Goal: Transaction & Acquisition: Purchase product/service

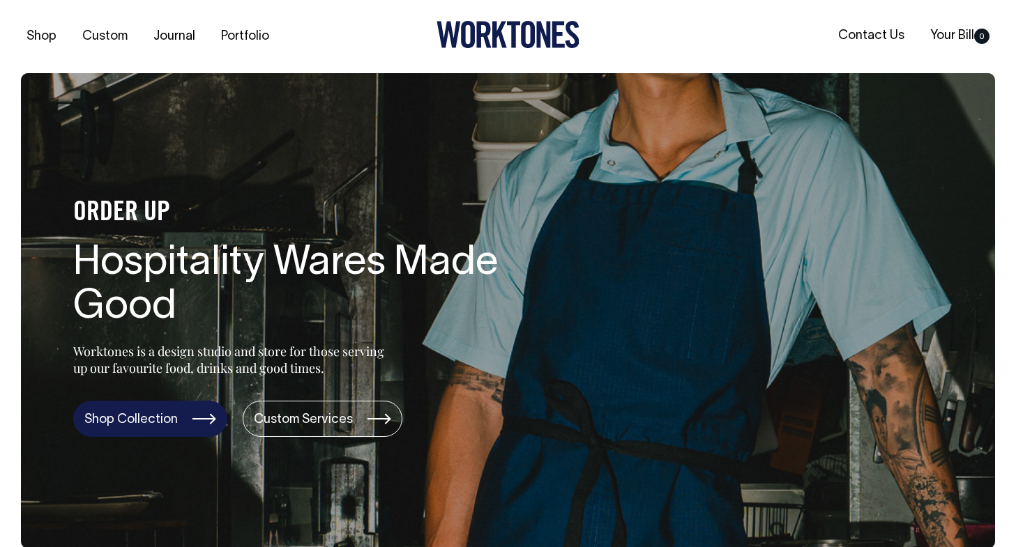
click at [139, 418] on link "Shop Collection" at bounding box center [150, 419] width 154 height 36
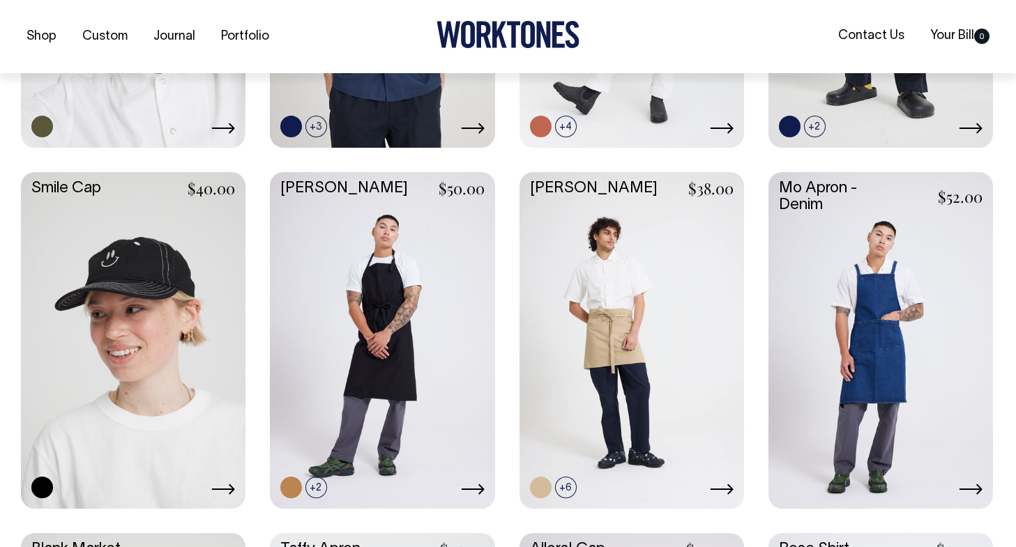
scroll to position [1325, 0]
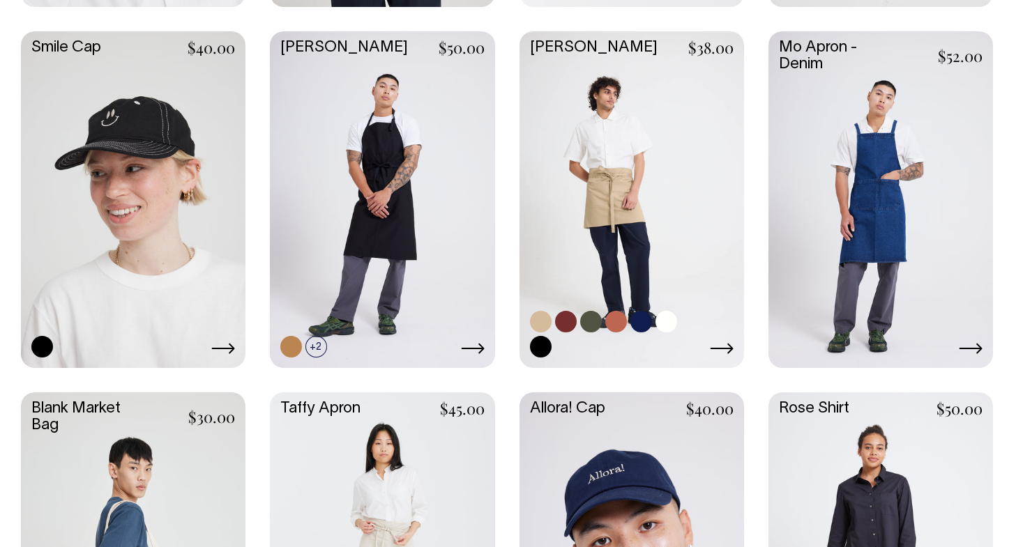
click at [619, 150] on link at bounding box center [632, 198] width 225 height 334
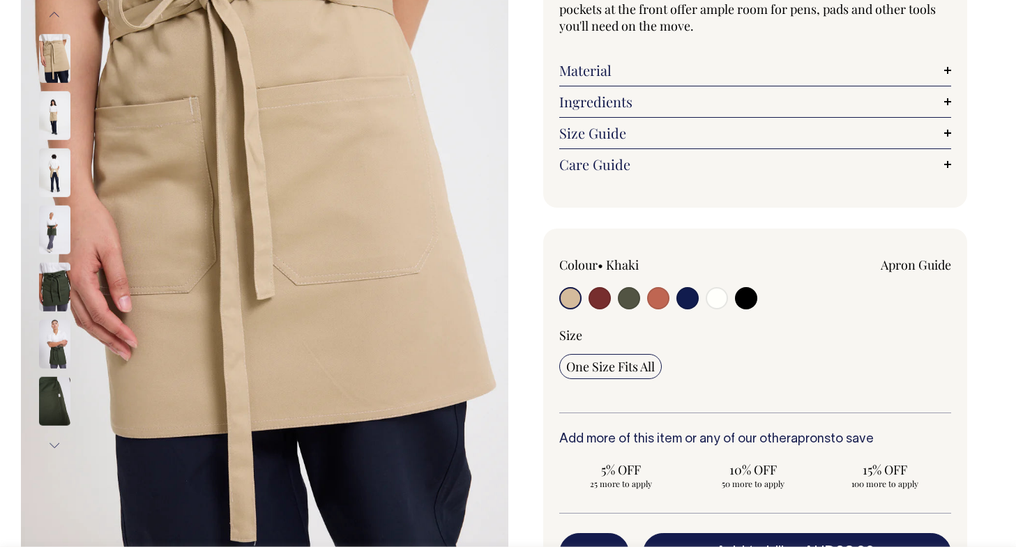
scroll to position [209, 0]
click at [741, 301] on input "radio" at bounding box center [746, 298] width 22 height 22
radio input "true"
select select "Black"
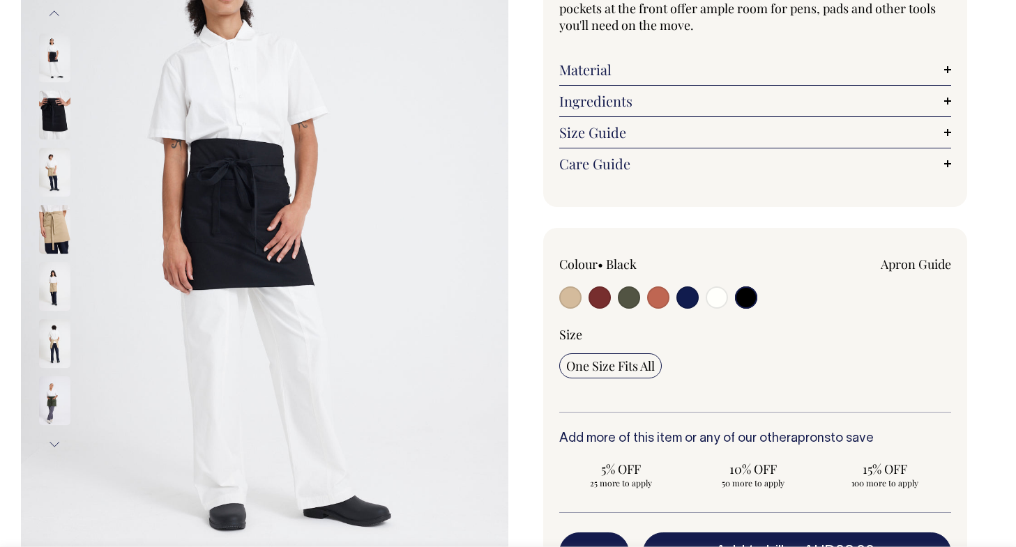
click at [690, 298] on input "radio" at bounding box center [687, 298] width 22 height 22
radio input "true"
select select "Dark Navy"
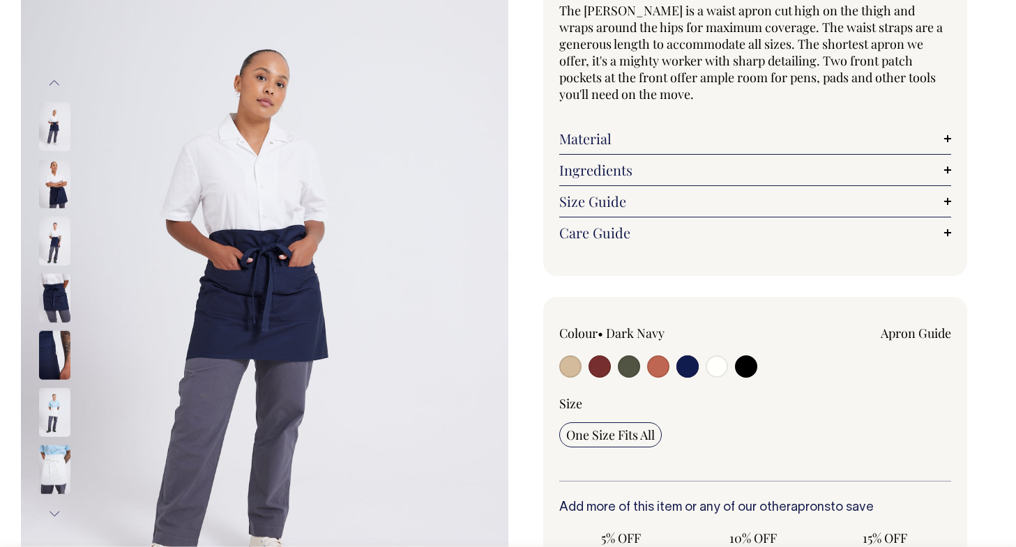
click at [662, 365] on input "radio" at bounding box center [658, 367] width 22 height 22
radio input "true"
select select "Rust"
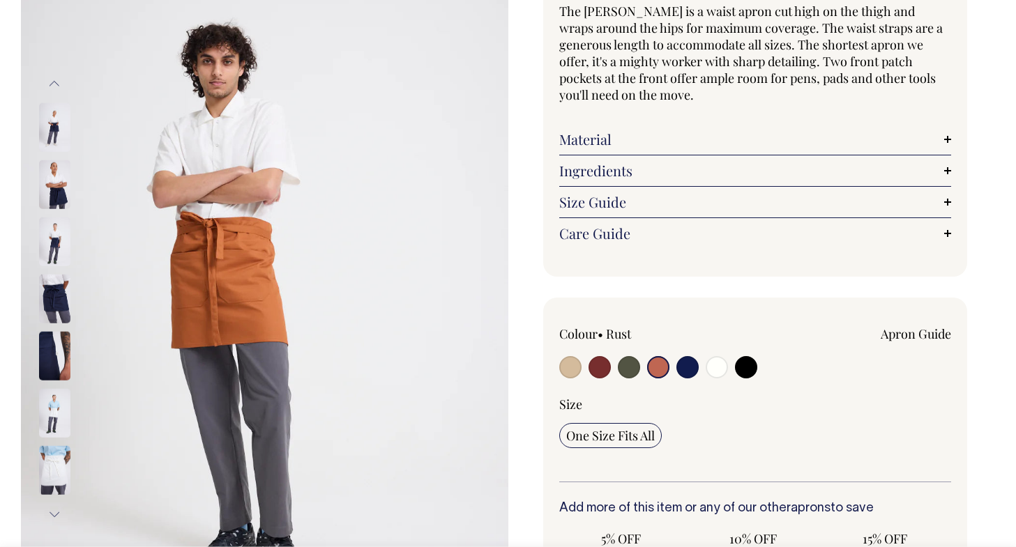
scroll to position [139, 0]
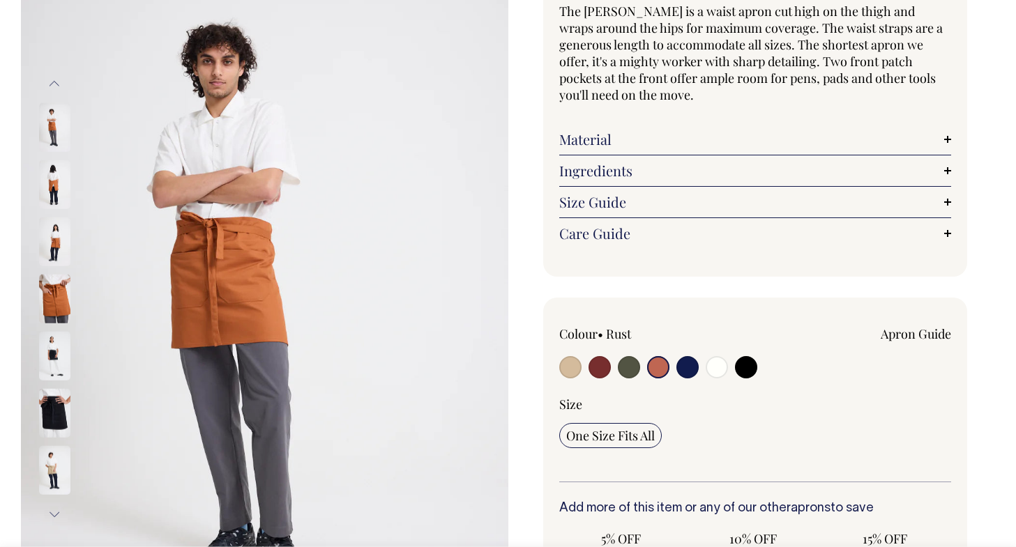
click at [623, 373] on input "radio" at bounding box center [629, 367] width 22 height 22
radio input "true"
radio input "false"
select select "Olive"
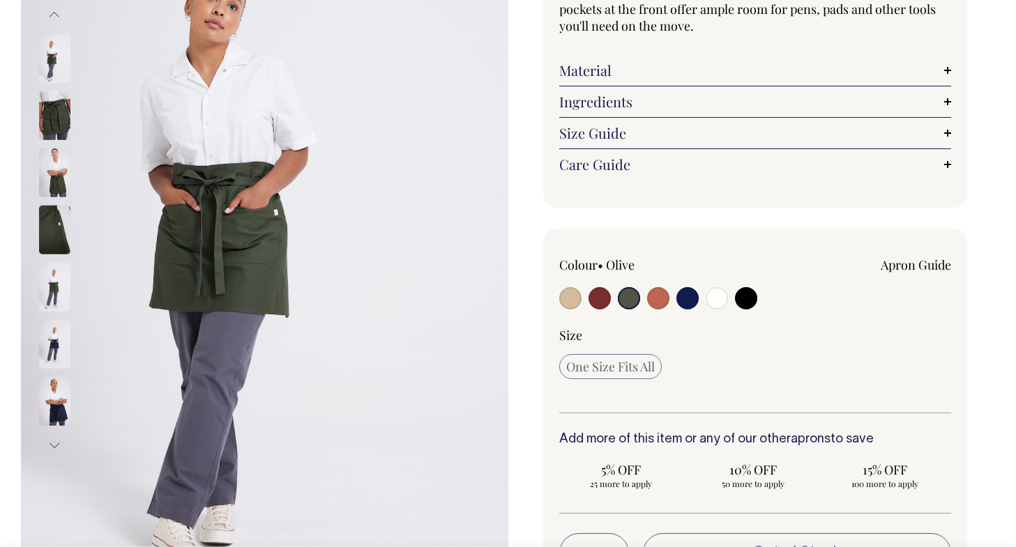
scroll to position [209, 0]
click at [599, 298] on input "radio" at bounding box center [600, 298] width 22 height 22
radio input "true"
select select "Burgundy"
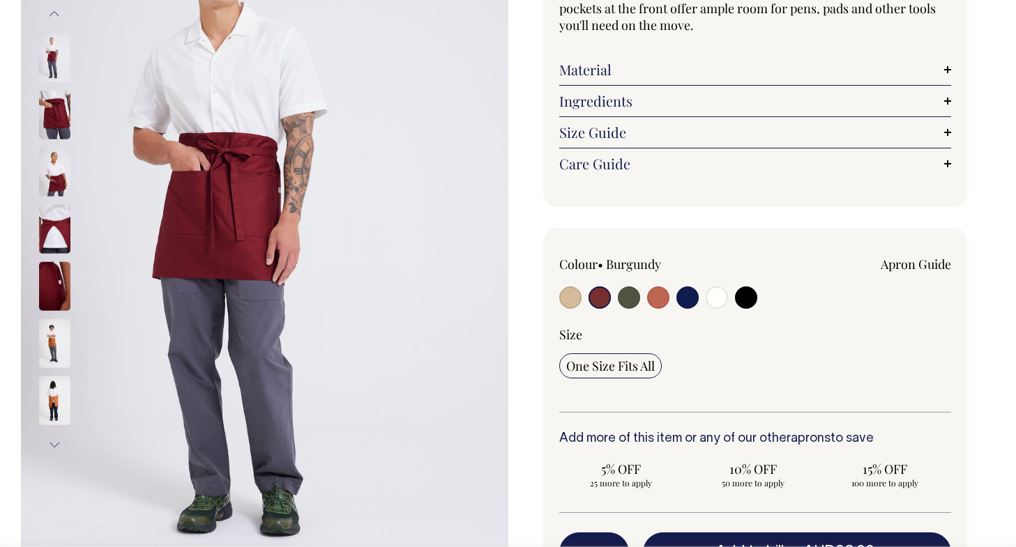
click at [576, 305] on input "radio" at bounding box center [570, 298] width 22 height 22
radio input "true"
select select "Khaki"
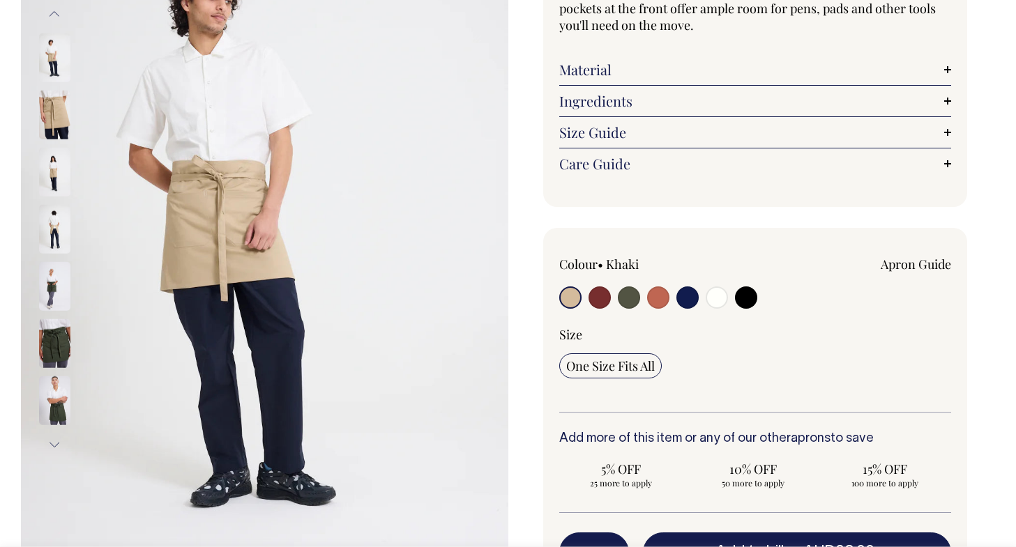
click at [593, 296] on input "radio" at bounding box center [600, 298] width 22 height 22
radio input "true"
select select "Burgundy"
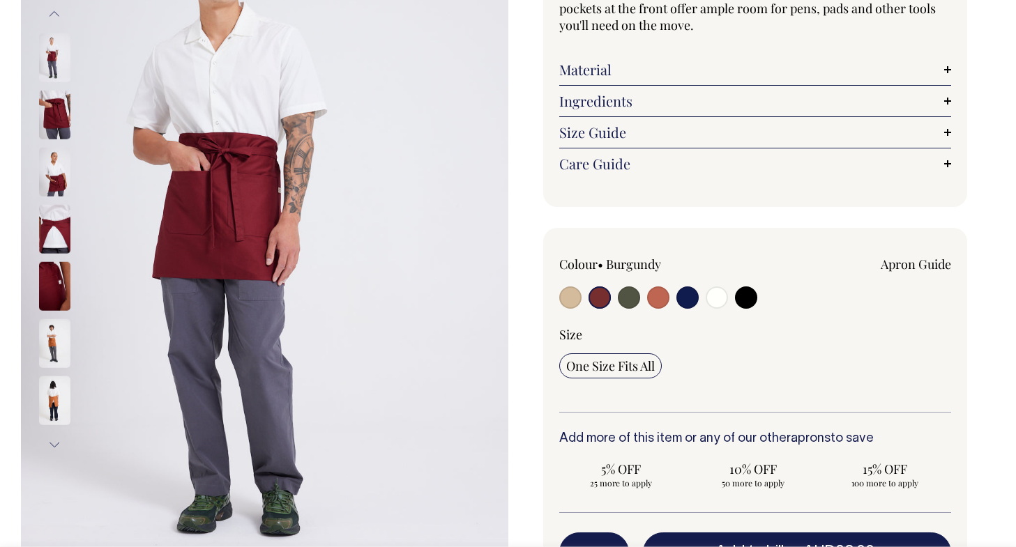
click at [624, 296] on input "radio" at bounding box center [629, 298] width 22 height 22
radio input "true"
radio input "false"
select select "Olive"
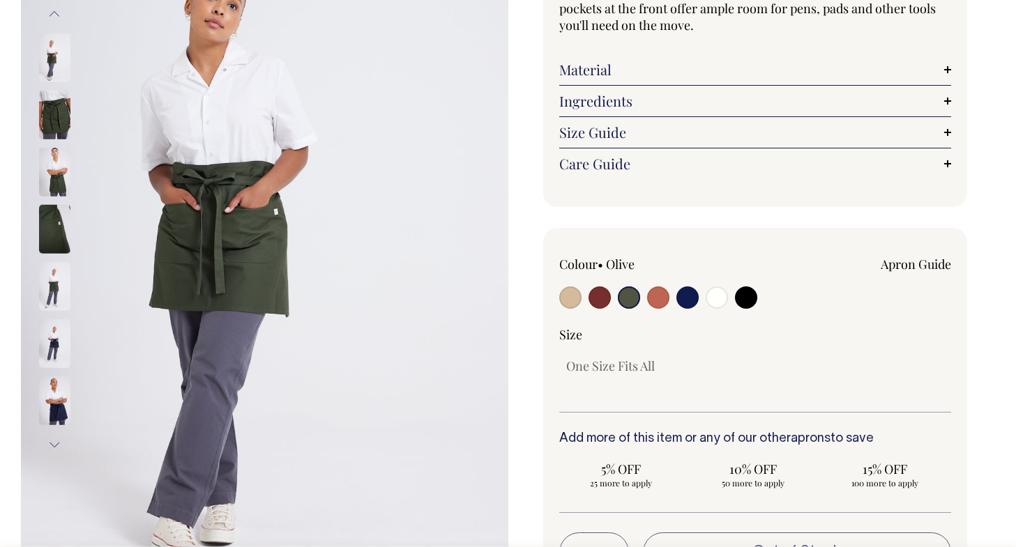
click at [654, 296] on input "radio" at bounding box center [658, 298] width 22 height 22
radio input "true"
select select "Rust"
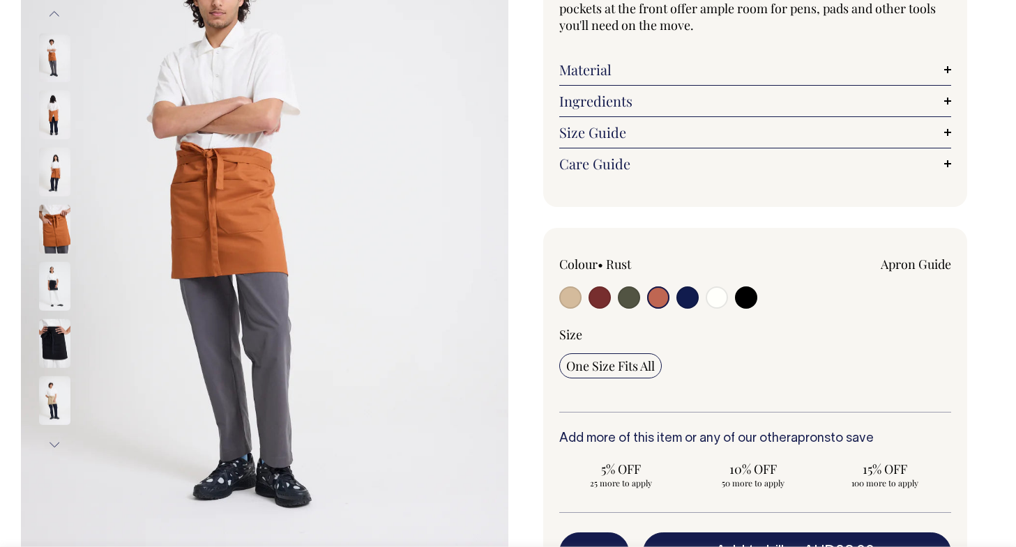
click at [691, 294] on input "radio" at bounding box center [687, 298] width 22 height 22
radio input "true"
select select "Dark Navy"
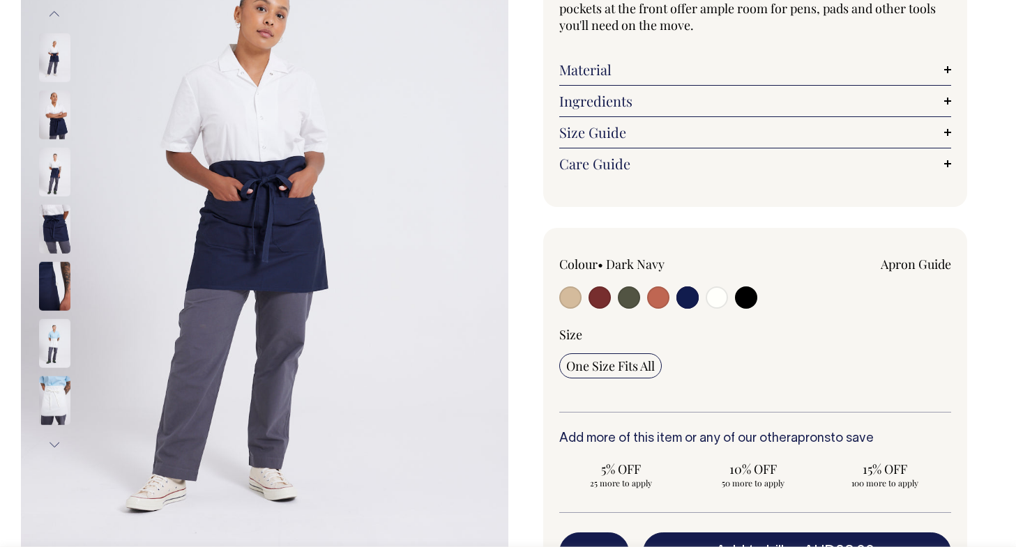
click at [720, 297] on input "radio" at bounding box center [717, 298] width 22 height 22
radio input "true"
select select "Off-White"
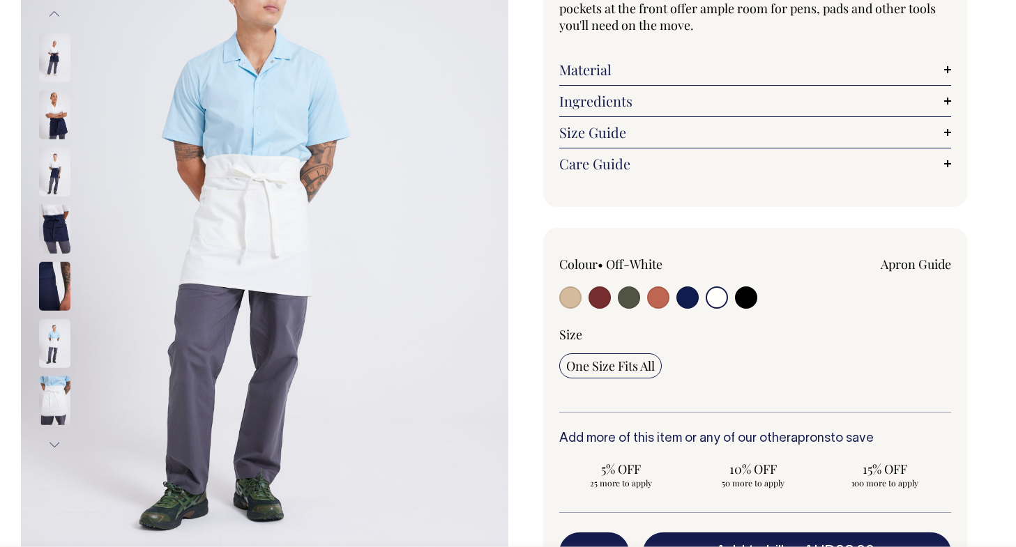
click at [737, 296] on input "radio" at bounding box center [746, 298] width 22 height 22
radio input "true"
select select "Black"
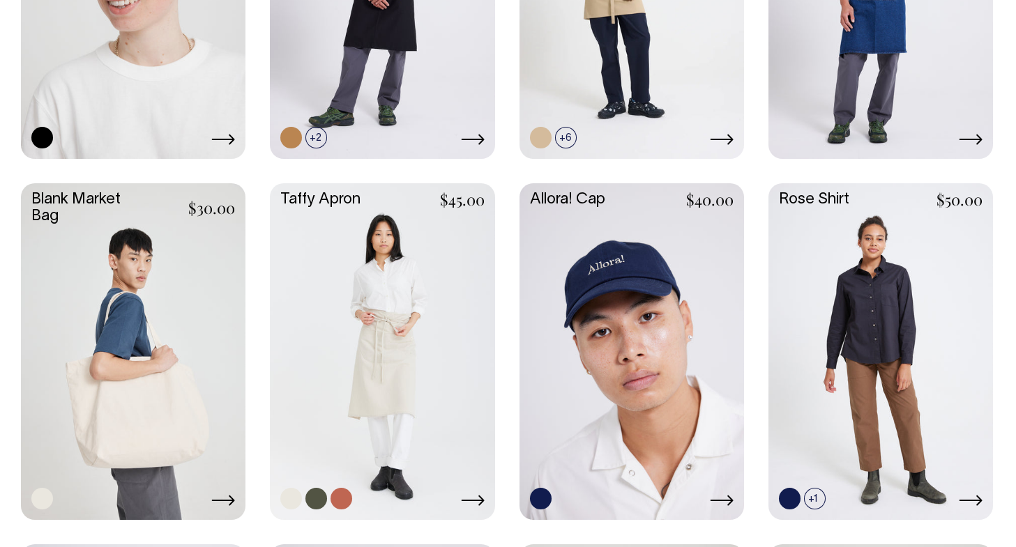
click at [336, 202] on link at bounding box center [382, 350] width 225 height 334
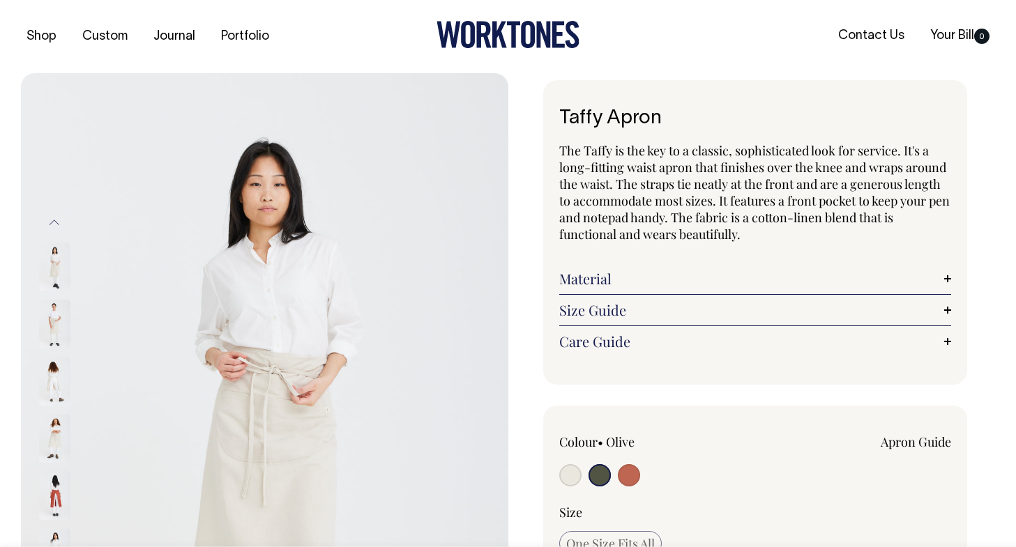
click at [626, 475] on input "radio" at bounding box center [629, 475] width 22 height 22
radio input "true"
select select "Rust"
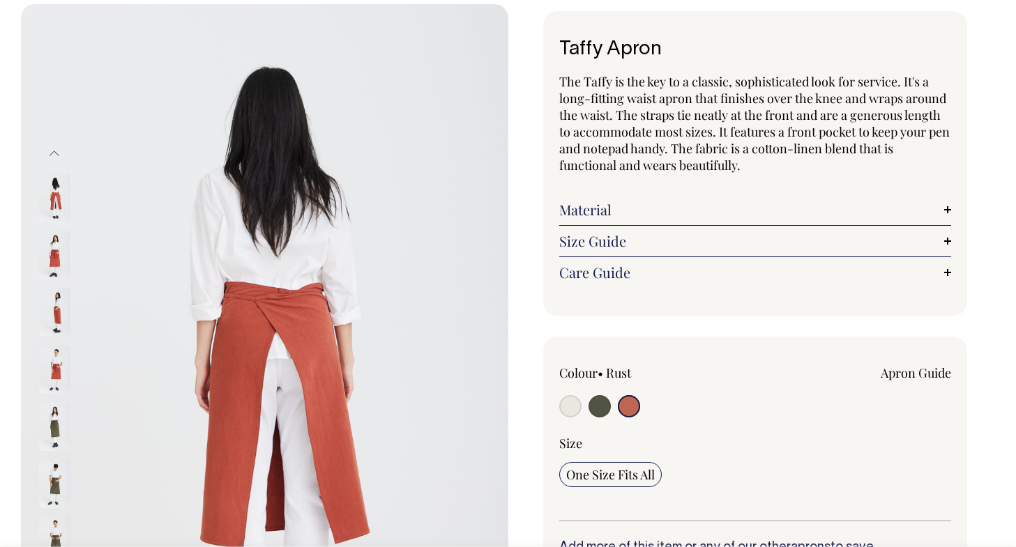
scroll to position [70, 0]
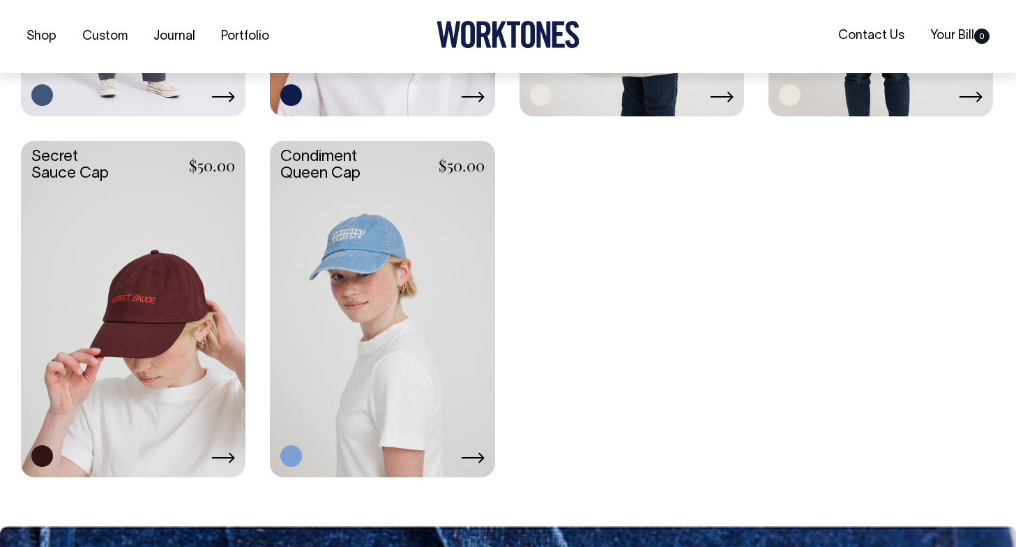
scroll to position [2441, 0]
click at [151, 383] on link at bounding box center [133, 307] width 225 height 334
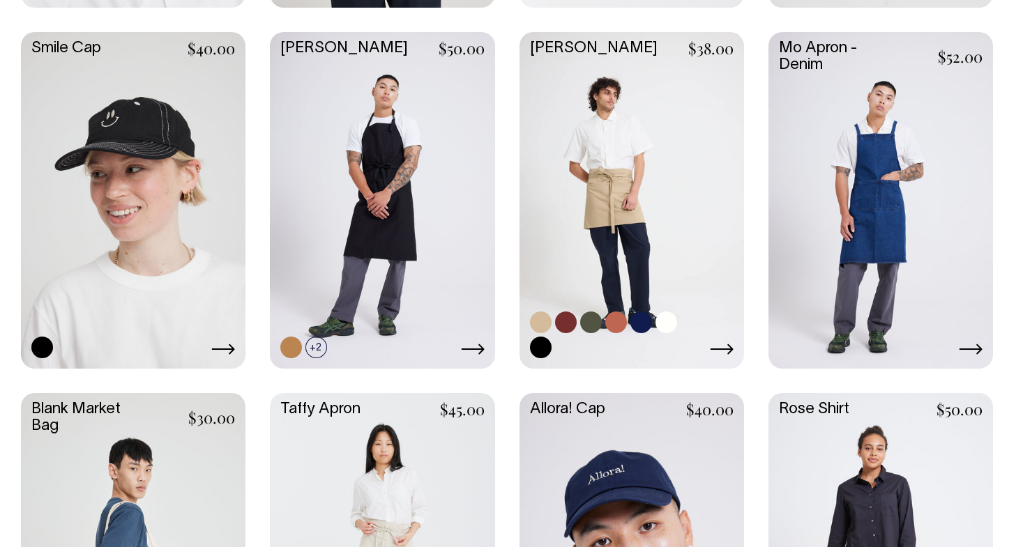
scroll to position [1464, 0]
click at [658, 164] on link at bounding box center [632, 199] width 225 height 334
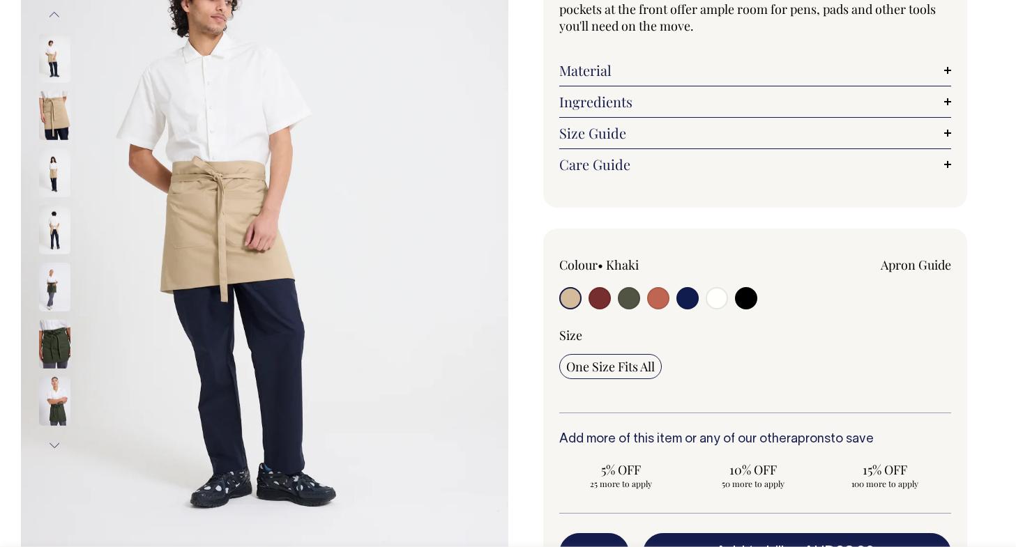
scroll to position [209, 0]
click at [599, 299] on input "radio" at bounding box center [600, 298] width 22 height 22
radio input "true"
select select "Burgundy"
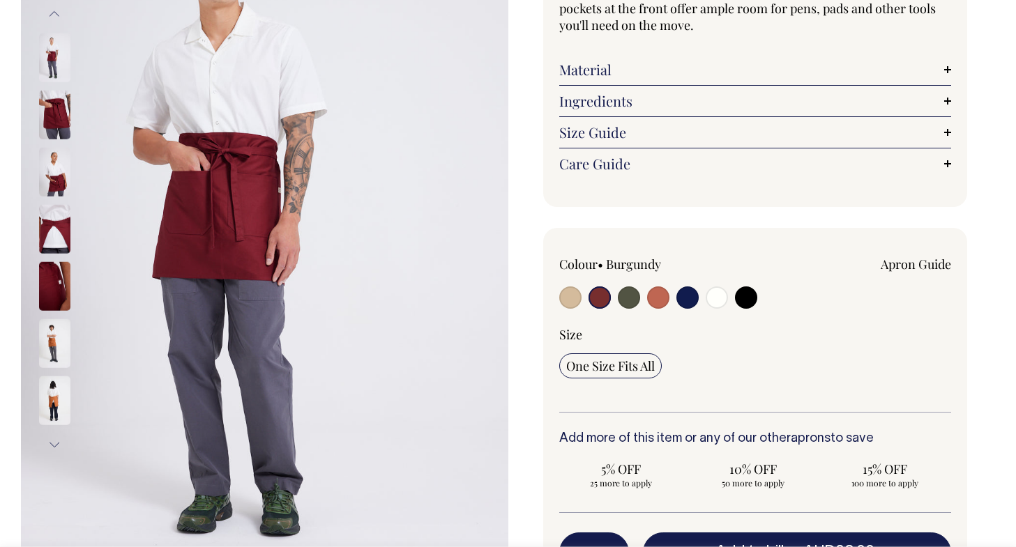
click at [657, 298] on input "radio" at bounding box center [658, 298] width 22 height 22
radio input "true"
select select "Rust"
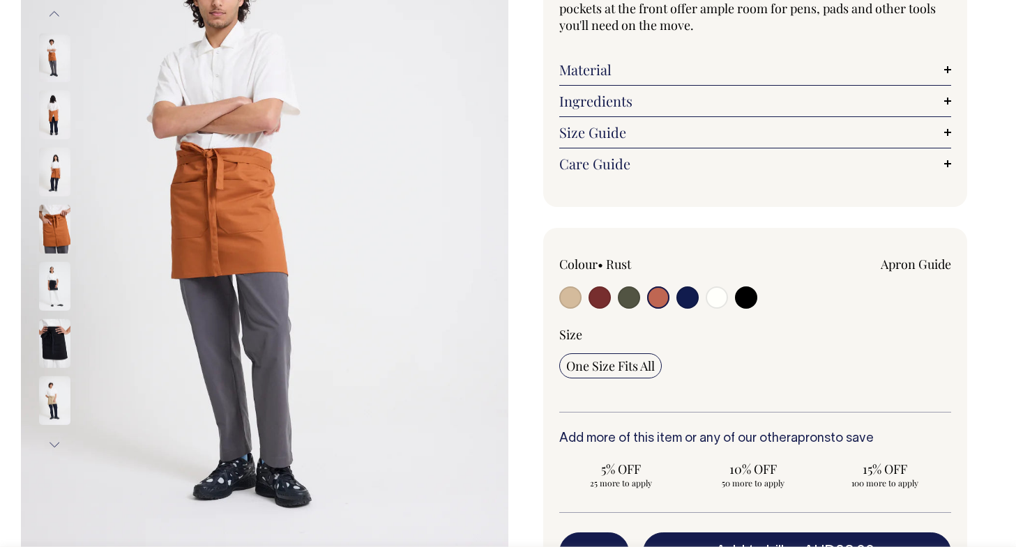
click at [625, 301] on input "radio" at bounding box center [629, 298] width 22 height 22
radio input "true"
radio input "false"
select select "Olive"
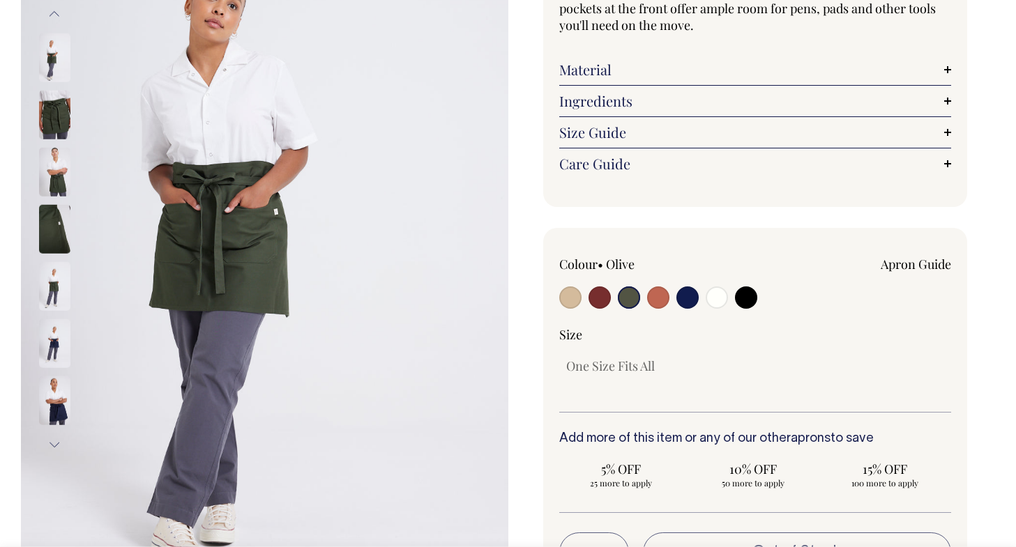
click at [681, 299] on input "radio" at bounding box center [687, 298] width 22 height 22
radio input "true"
select select "Dark Navy"
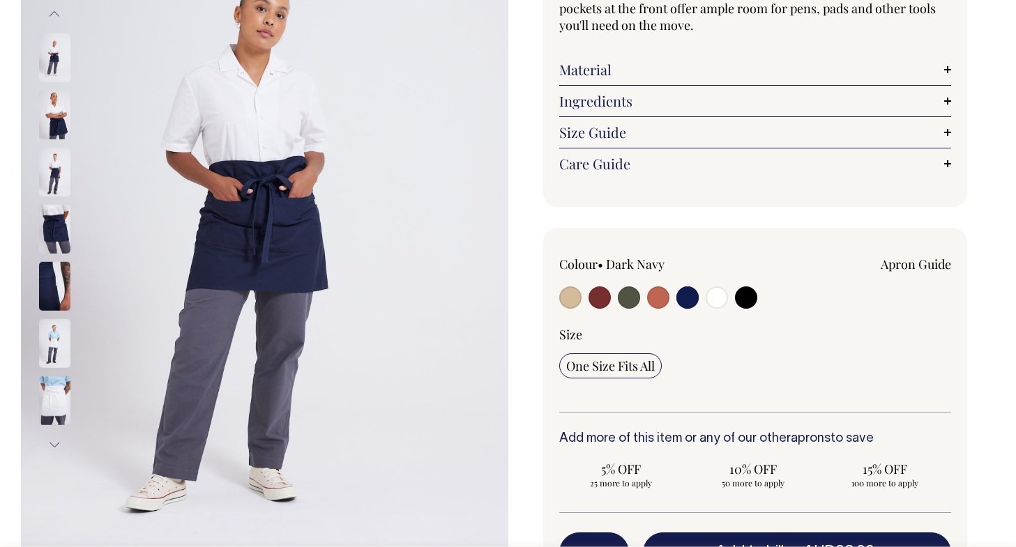
click at [610, 299] on div at bounding box center [637, 300] width 157 height 26
click at [609, 299] on input "radio" at bounding box center [600, 298] width 22 height 22
radio input "true"
select select "Burgundy"
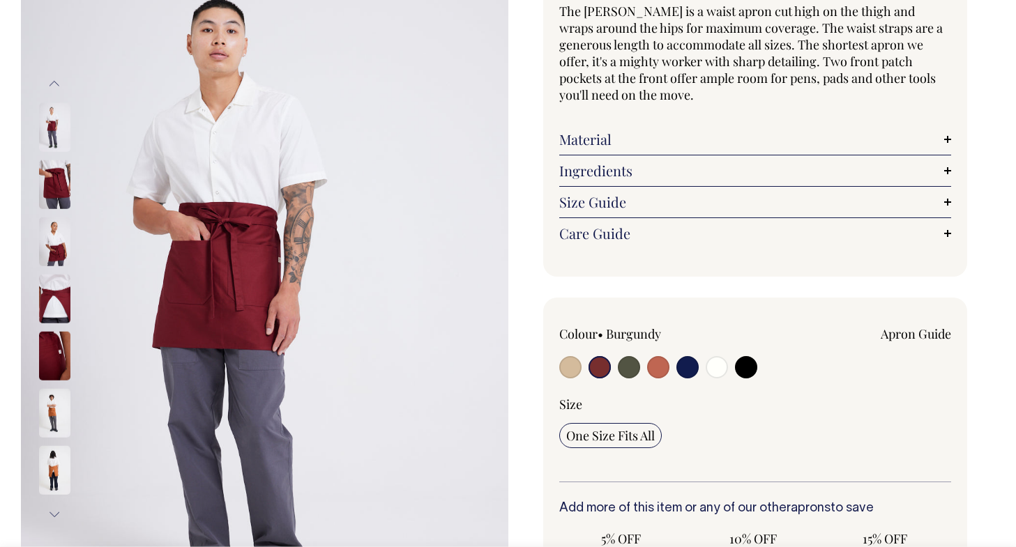
scroll to position [139, 0]
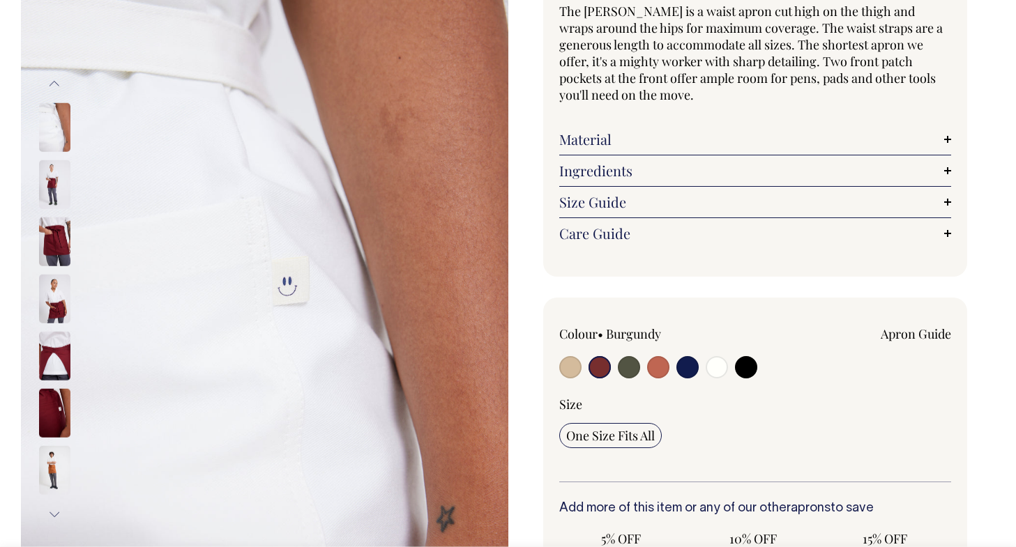
click at [603, 366] on input "radio" at bounding box center [600, 367] width 22 height 22
click at [596, 367] on input "radio" at bounding box center [600, 367] width 22 height 22
click at [597, 369] on input "radio" at bounding box center [600, 367] width 22 height 22
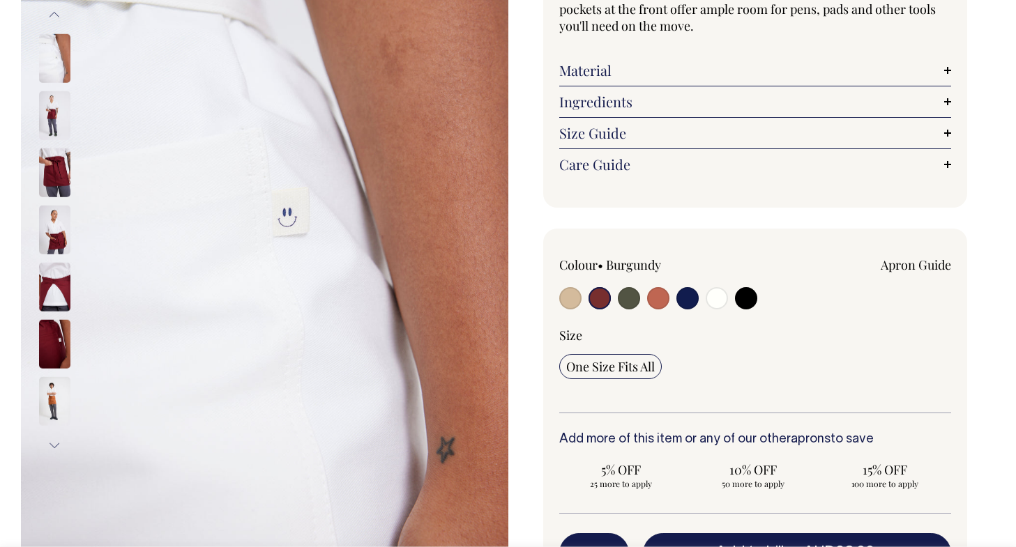
click at [52, 222] on img at bounding box center [54, 230] width 31 height 49
click at [56, 123] on img at bounding box center [54, 115] width 31 height 49
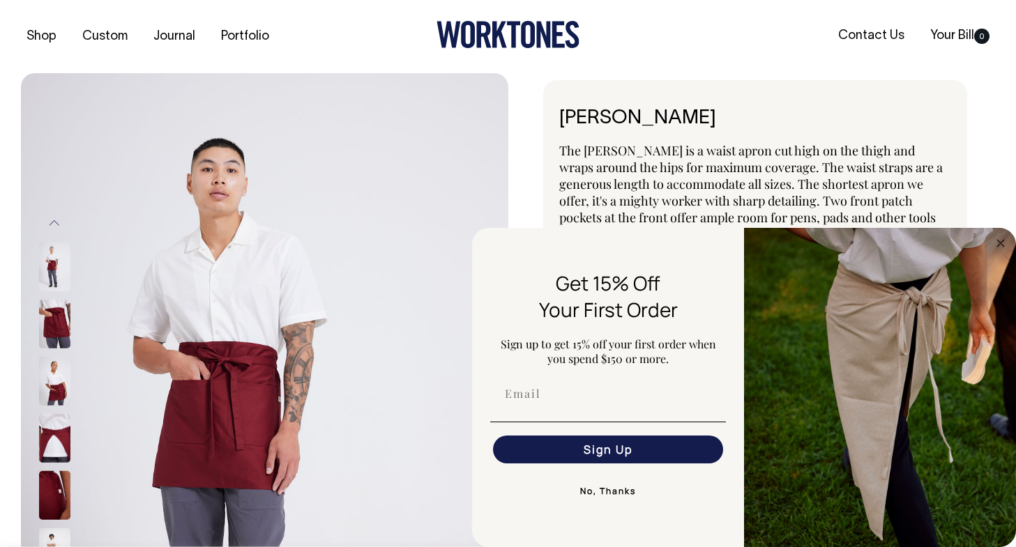
scroll to position [0, 0]
click at [794, 52] on div "Shop Custom Journal Portfolio Contact Us Your Bill 0" at bounding box center [508, 36] width 1016 height 73
click at [997, 245] on circle "Close dialog" at bounding box center [1001, 243] width 16 height 16
